Goal: Find specific page/section: Find specific page/section

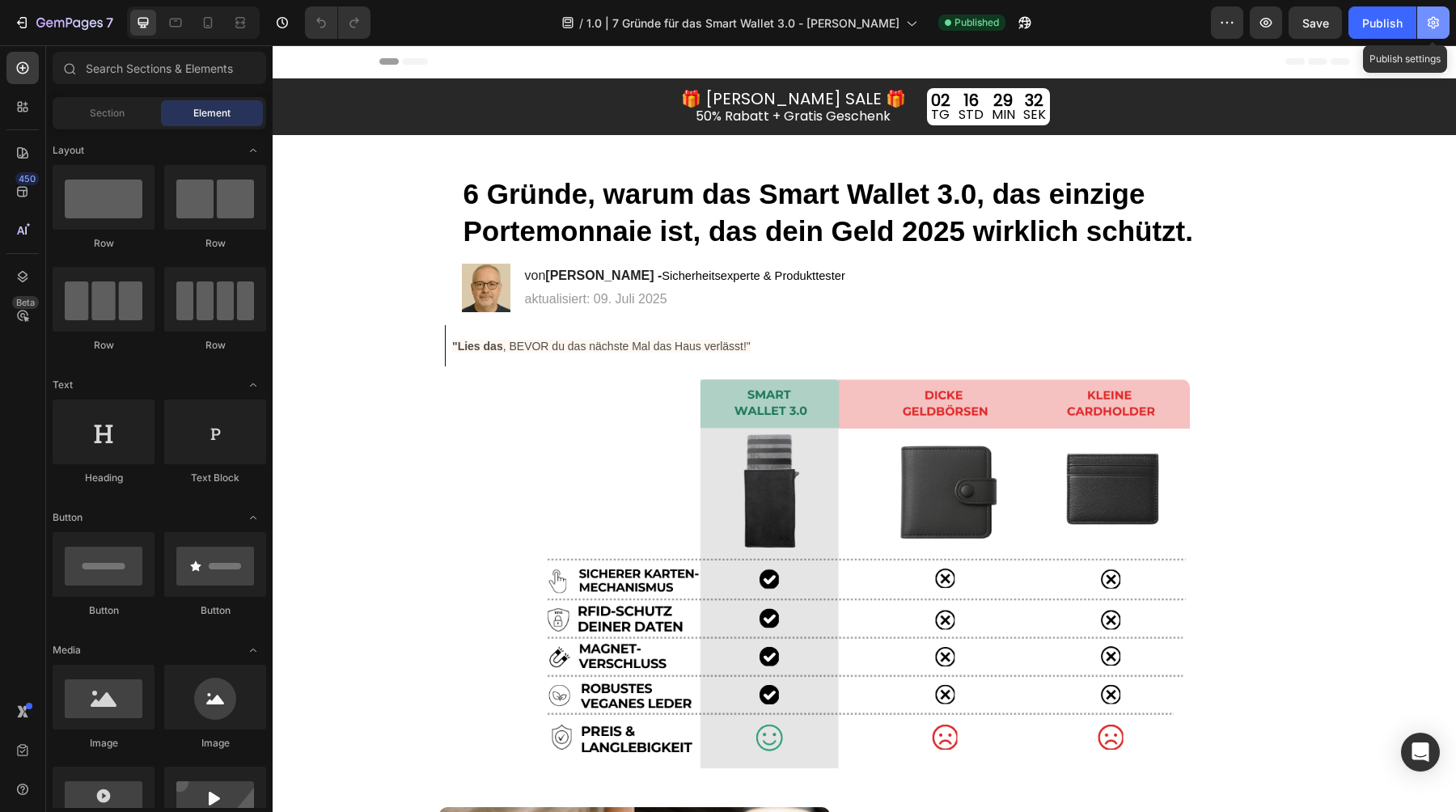
click at [1431, 26] on icon "button" at bounding box center [1433, 23] width 11 height 12
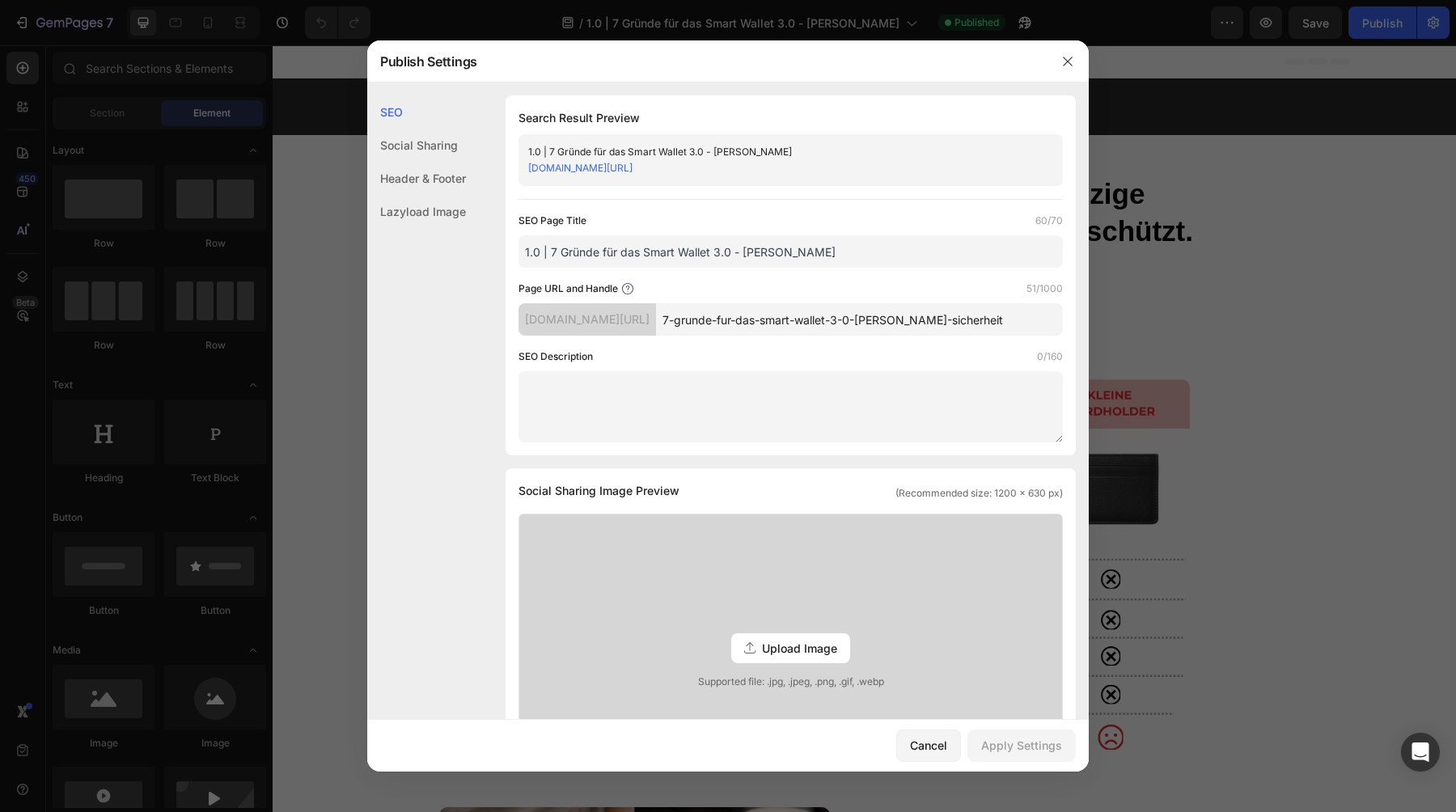
drag, startPoint x: 1009, startPoint y: 321, endPoint x: 632, endPoint y: 320, distance: 377.0
click at [635, 318] on div "[DOMAIN_NAME][URL] 7-grunde-fur-das-smart-wallet-3-0-[PERSON_NAME]-sicherheit" at bounding box center [791, 320] width 544 height 32
click at [633, 168] on link "eminenter.myshopify.com/pages/7-grunde-fur-das-smart-wallet-3-0-marvin-sicherhe…" at bounding box center [580, 168] width 104 height 12
click at [633, 170] on link "eminenter.myshopify.com/pages/7-grunde-fur-das-smart-wallet-3-0-marvin-sicherhe…" at bounding box center [580, 168] width 104 height 12
click at [990, 165] on div "eminenter.myshopify.com/pages/7-grunde-fur-das-smart-wallet-3-0-marvin-sicherhe…" at bounding box center [778, 168] width 499 height 16
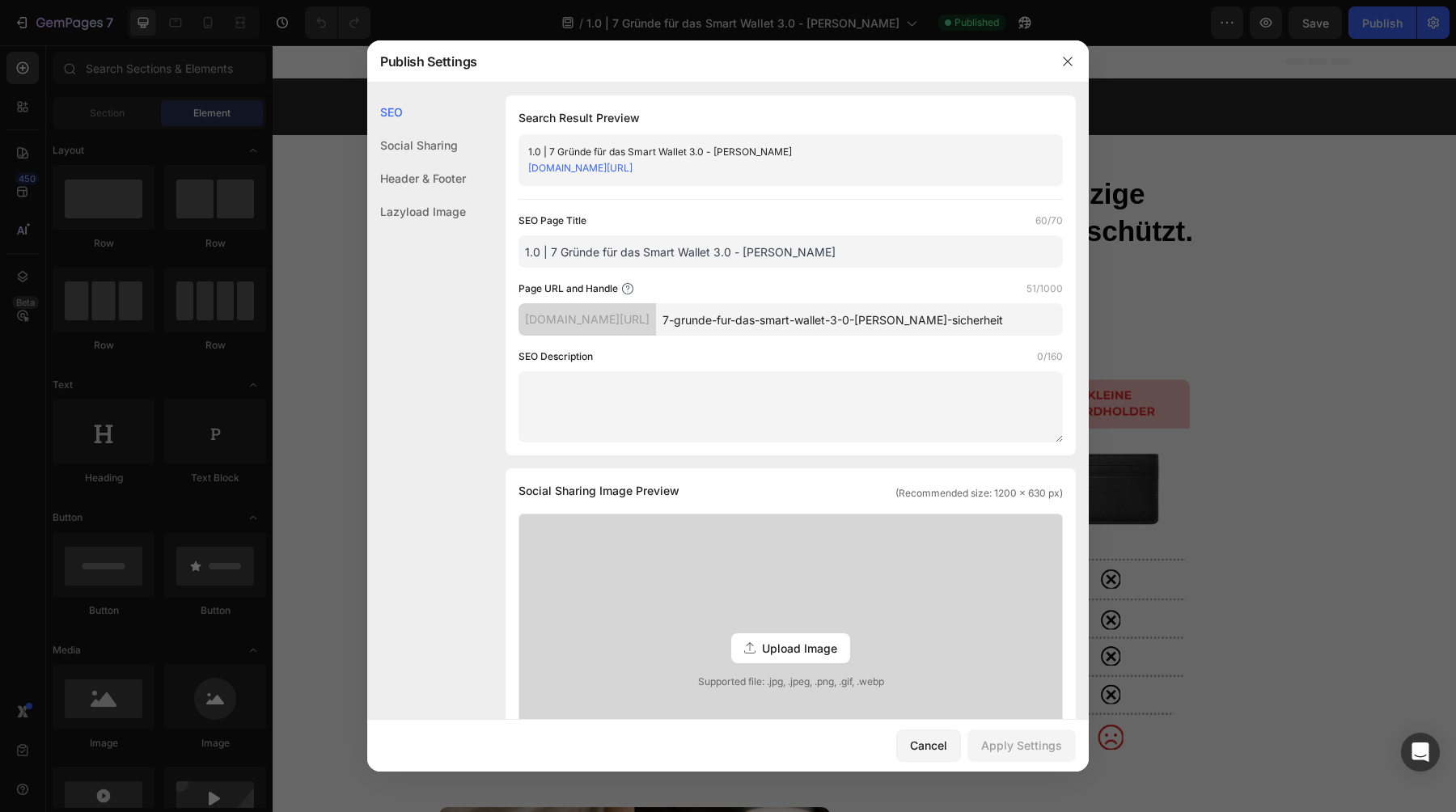
drag, startPoint x: 949, startPoint y: 172, endPoint x: 647, endPoint y: 172, distance: 302.0
click at [647, 172] on div "eminenter.myshopify.com/pages/7-grunde-fur-das-smart-wallet-3-0-marvin-sicherhe…" at bounding box center [778, 168] width 499 height 16
copy div "1.0 | 7 Gründe für das Smart Wallet 3.0 - Elias - Sicherheit eminenter.myshopif…"
click at [951, 166] on div "eminenter.myshopify.com/pages/7-grunde-fur-das-smart-wallet-3-0-marvin-sicherhe…" at bounding box center [778, 168] width 499 height 16
drag, startPoint x: 951, startPoint y: 166, endPoint x: 646, endPoint y: 174, distance: 305.1
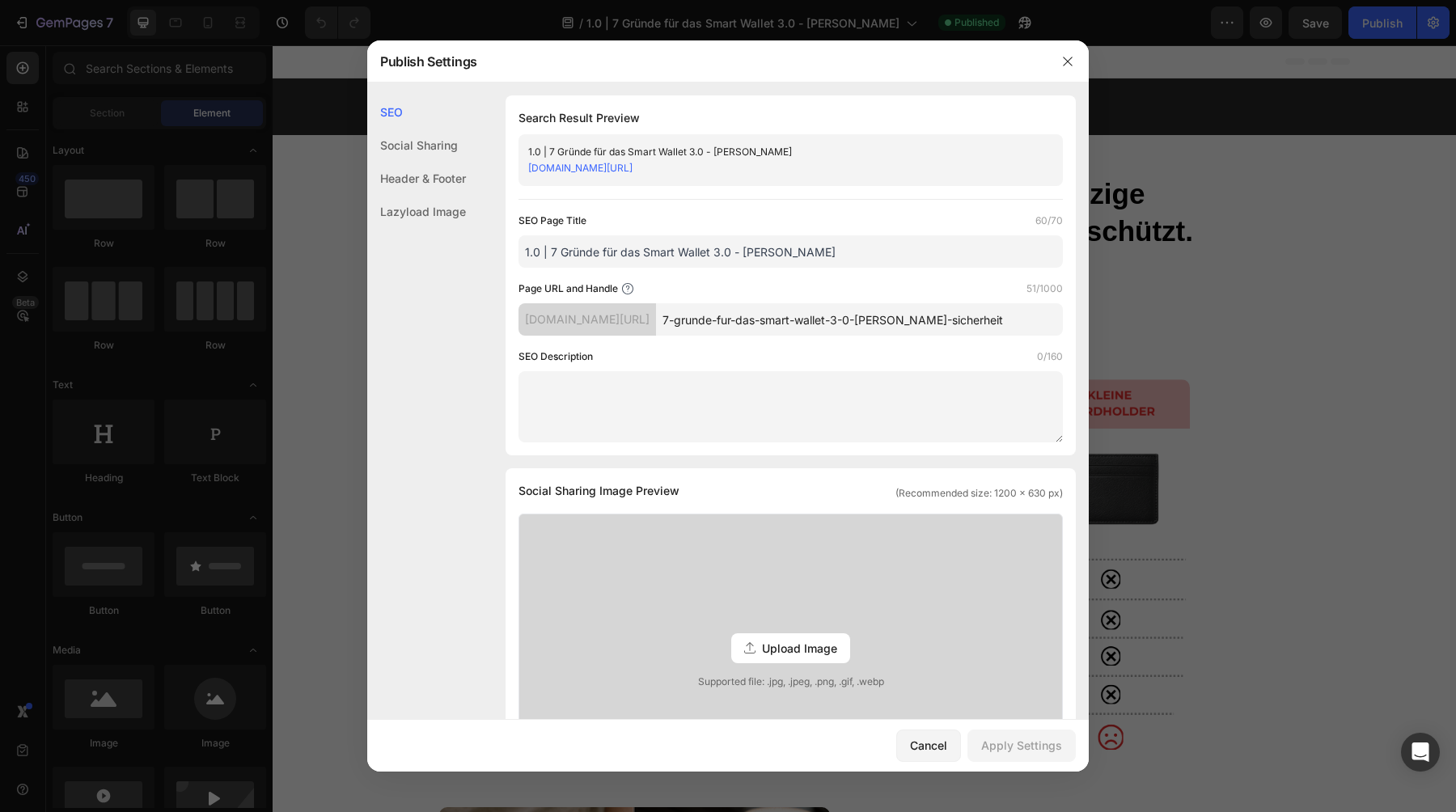
click at [646, 174] on div "eminenter.myshopify.com/pages/7-grunde-fur-das-smart-wallet-3-0-marvin-sicherhe…" at bounding box center [778, 168] width 499 height 16
copy div "1.0 | 7 Gründe für das Smart Wallet 3.0 - Elias - Sicherheit eminenter.myshopif…"
